Goal: Task Accomplishment & Management: Manage account settings

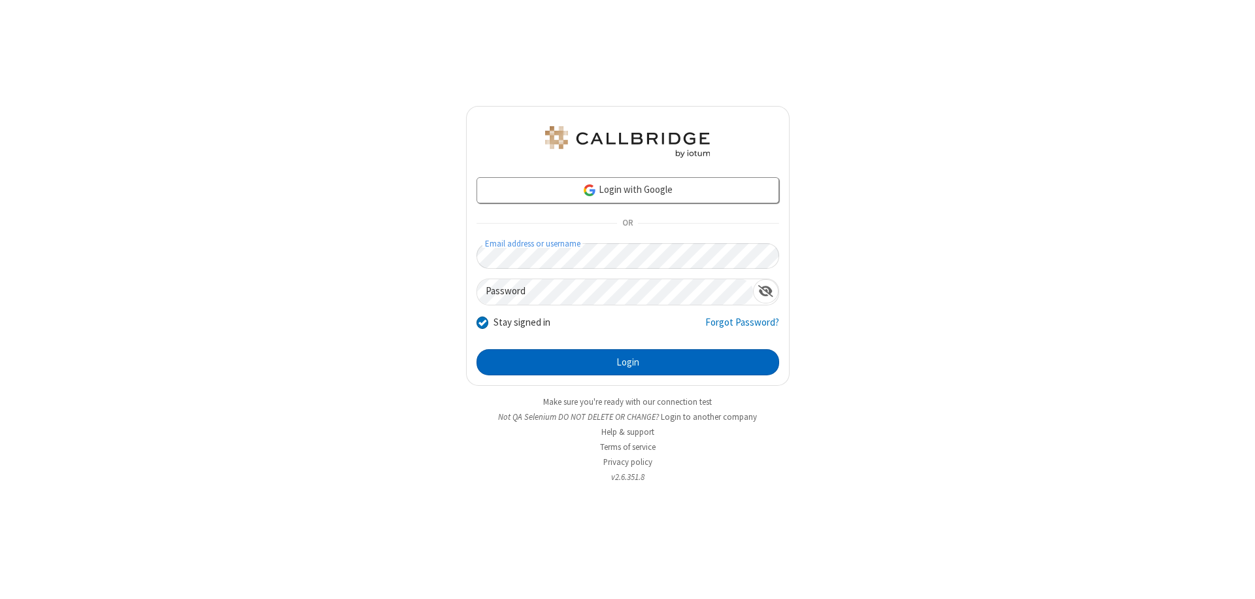
click at [627, 362] on button "Login" at bounding box center [627, 362] width 303 height 26
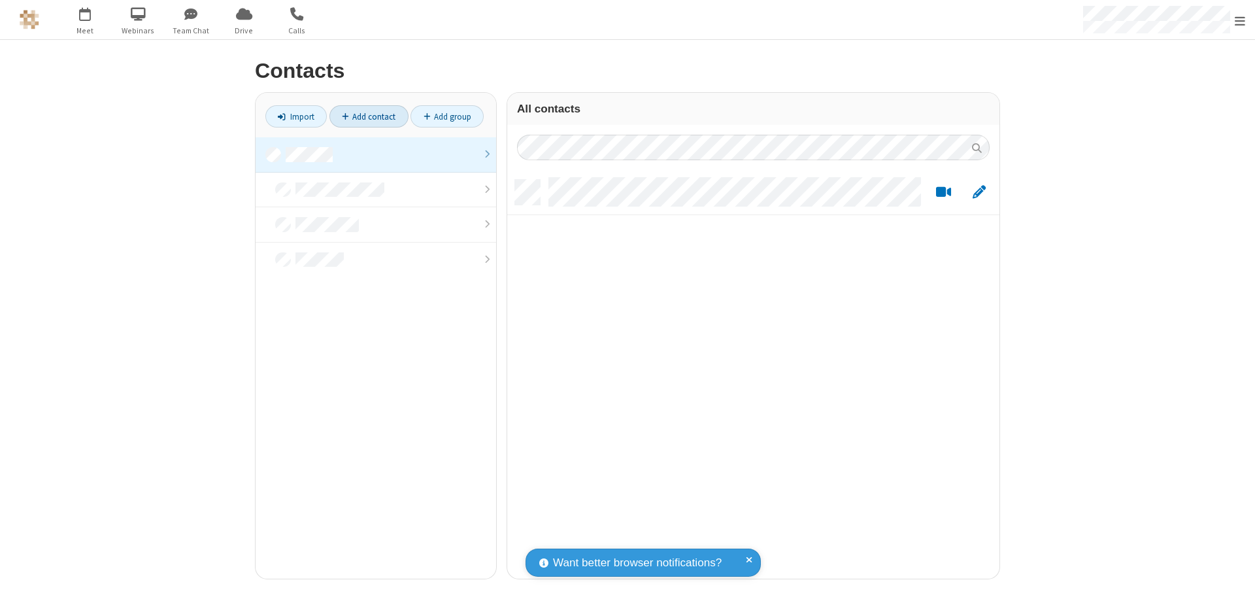
click at [369, 116] on link "Add contact" at bounding box center [368, 116] width 79 height 22
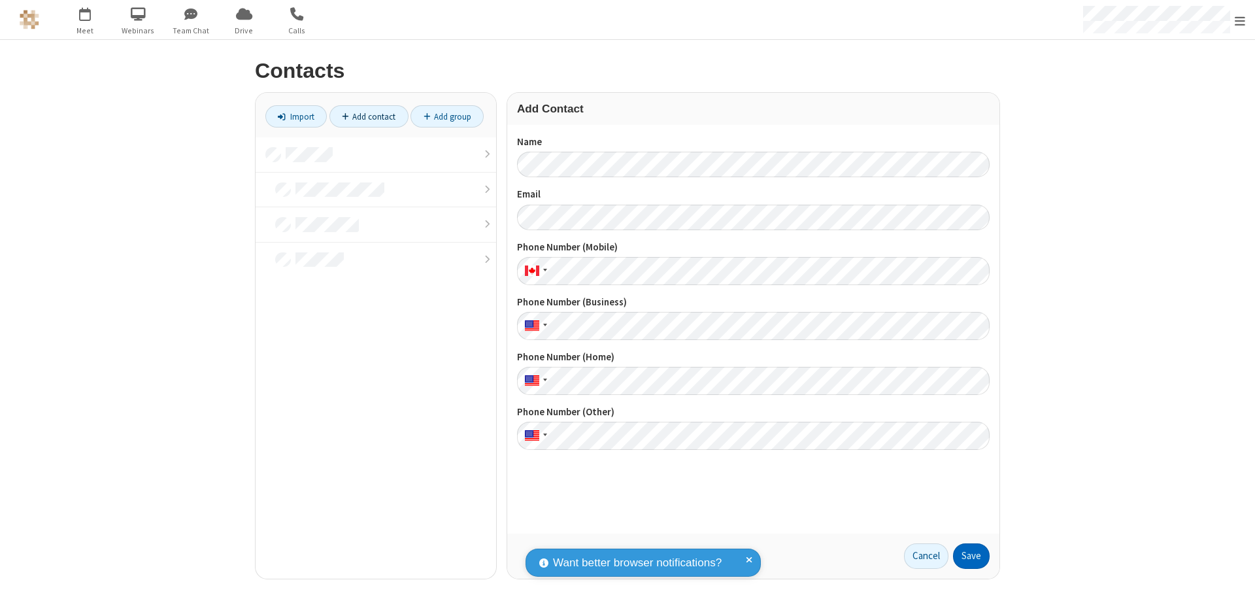
click at [971, 555] on button "Save" at bounding box center [971, 556] width 37 height 26
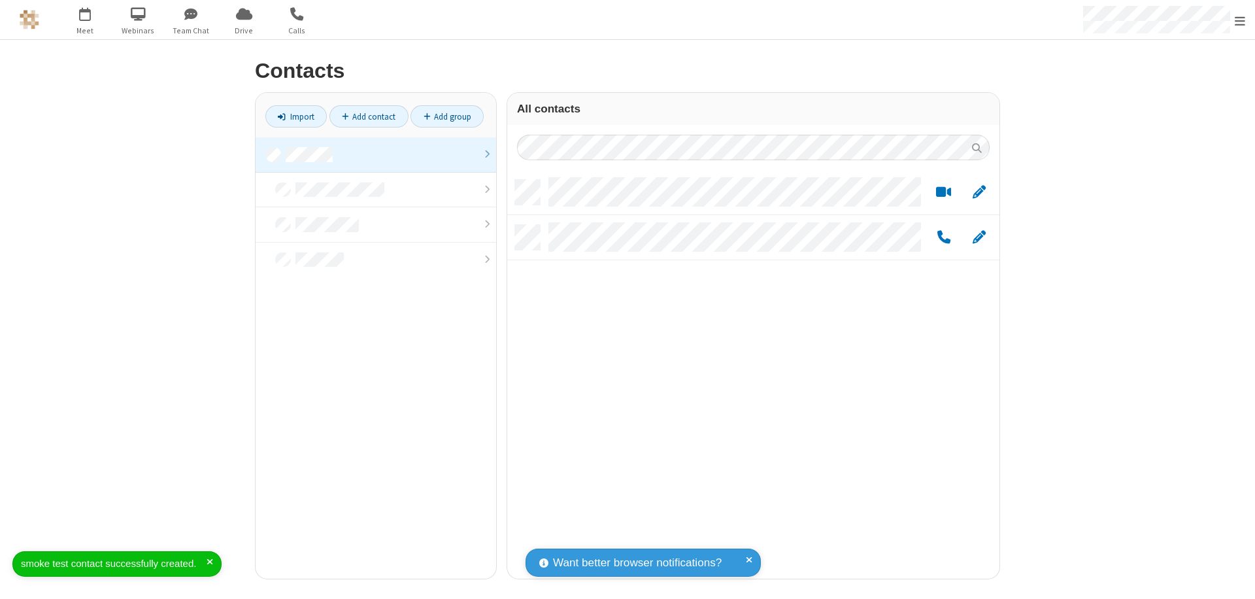
scroll to position [399, 482]
click at [369, 116] on link "Add contact" at bounding box center [368, 116] width 79 height 22
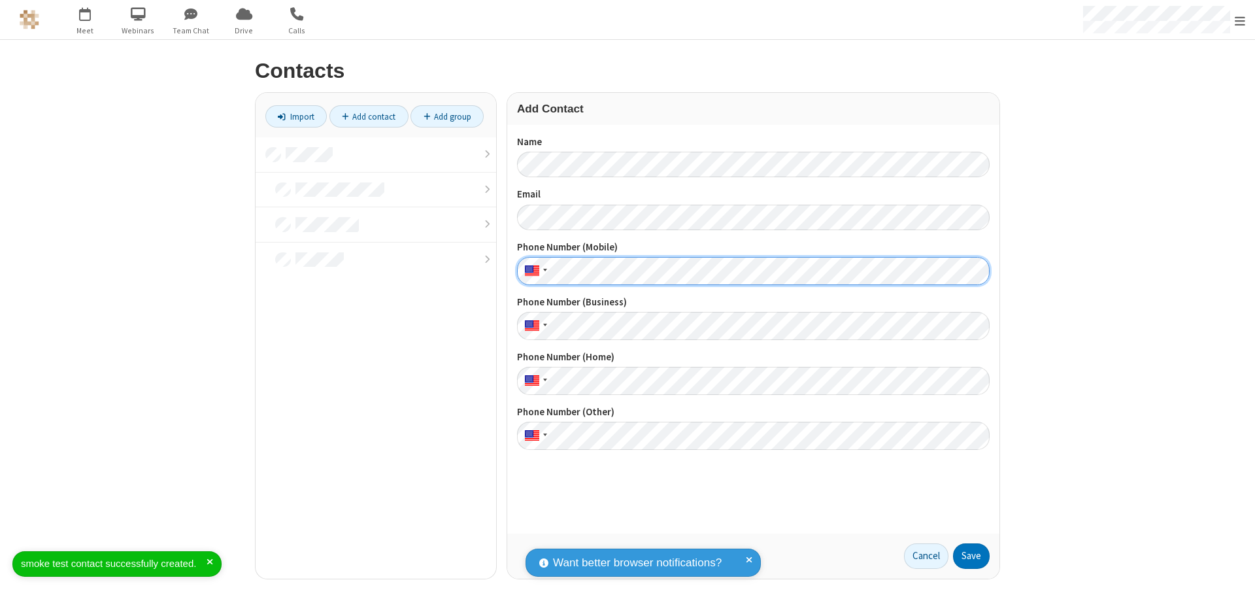
click at [971, 555] on button "Save" at bounding box center [971, 556] width 37 height 26
